Goal: Task Accomplishment & Management: Use online tool/utility

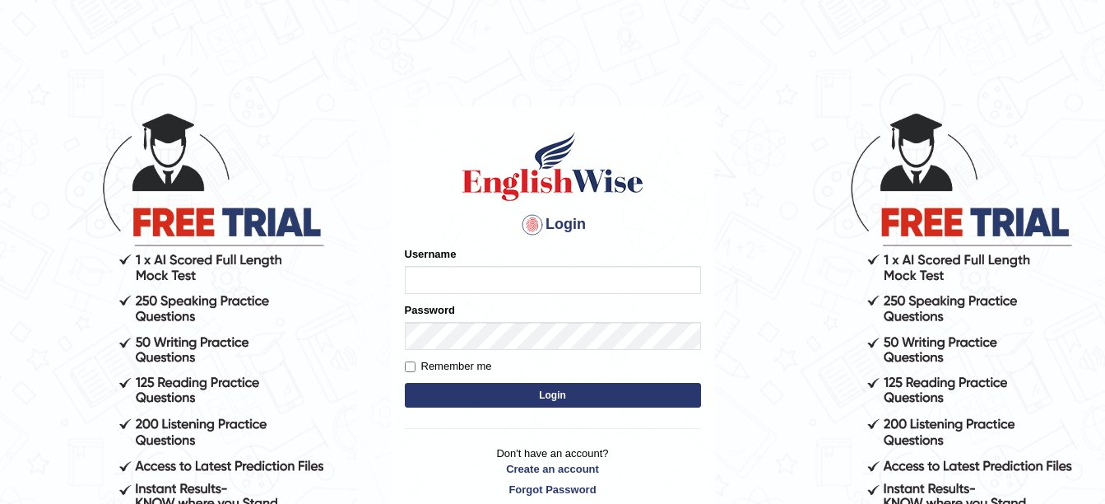
type input "amitpandey_parramatta"
click at [583, 393] on button "Login" at bounding box center [553, 395] width 296 height 25
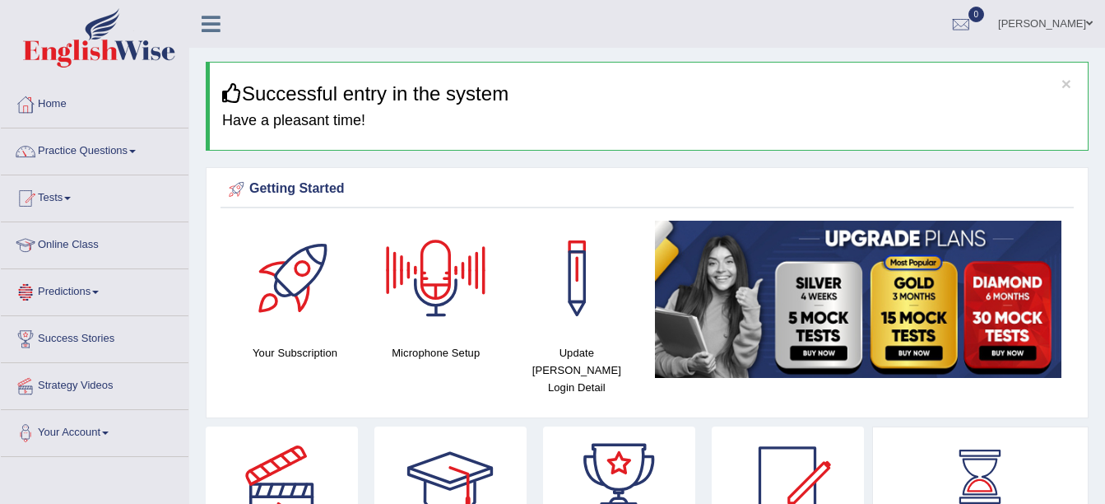
click at [58, 246] on link "Online Class" at bounding box center [95, 242] width 188 height 41
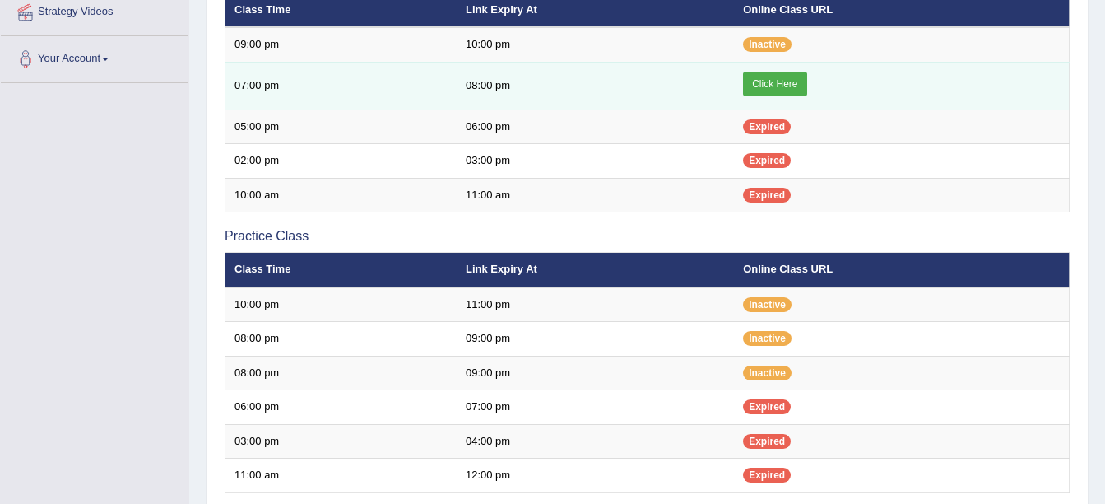
scroll to position [379, 0]
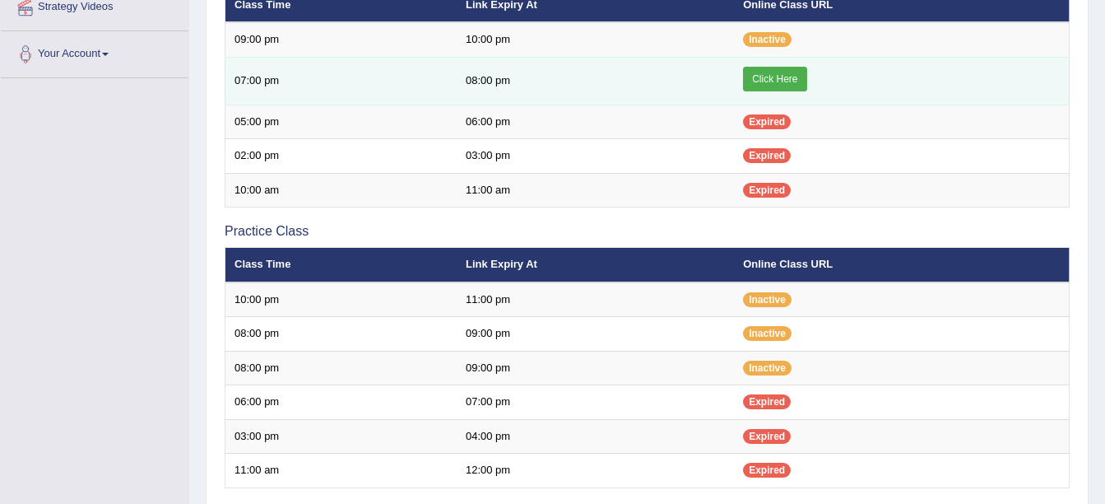
click at [757, 75] on link "Click Here" at bounding box center [774, 79] width 63 height 25
